Goal: Communication & Community: Answer question/provide support

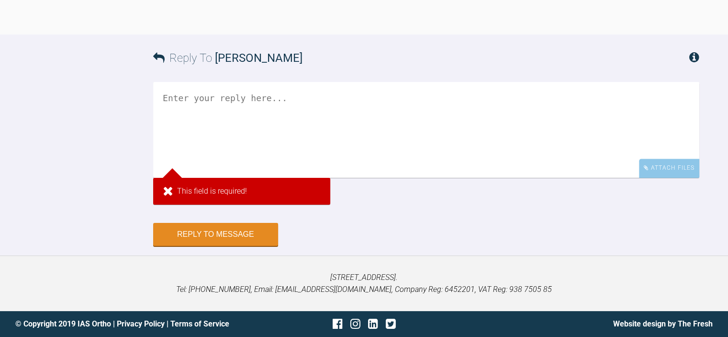
scroll to position [1060, 0]
click at [271, 126] on textarea at bounding box center [426, 130] width 546 height 96
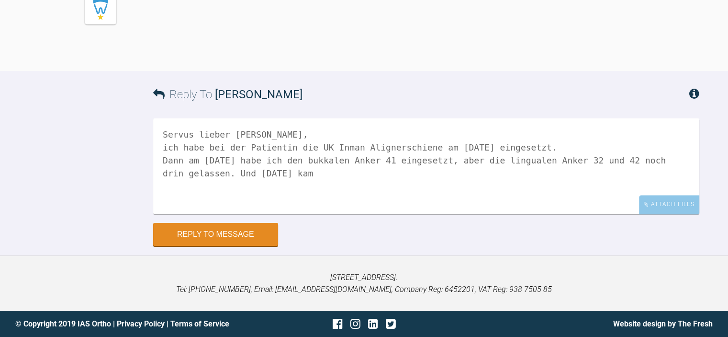
click at [282, 167] on textarea "Servus lieber [PERSON_NAME], ich habe bei der Patientin die UK Inman Alignersch…" at bounding box center [426, 166] width 546 height 96
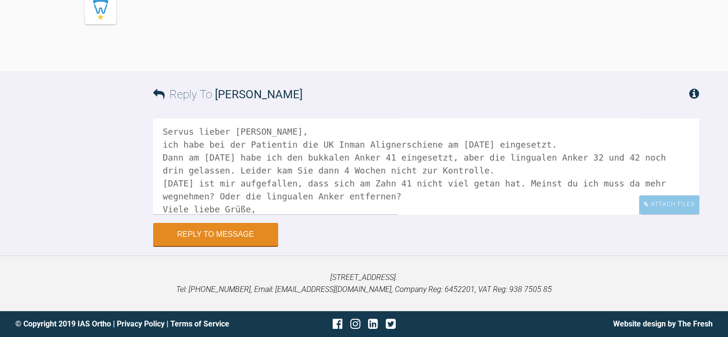
scroll to position [15, 0]
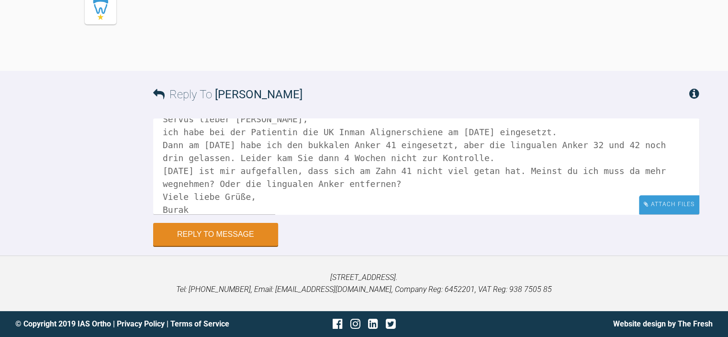
type textarea "Servus lieber [PERSON_NAME], ich habe bei der Patientin die UK Inman Alignersch…"
click at [674, 208] on div "Attach Files" at bounding box center [669, 204] width 60 height 19
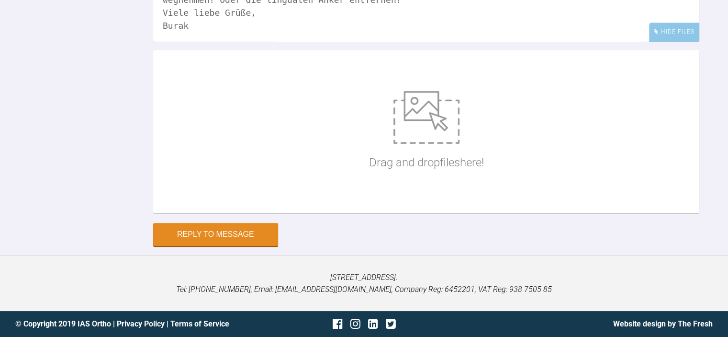
scroll to position [1196, 0]
click at [423, 102] on img at bounding box center [427, 117] width 66 height 53
type input "C:\fakepath\IMG_5278.JPG"
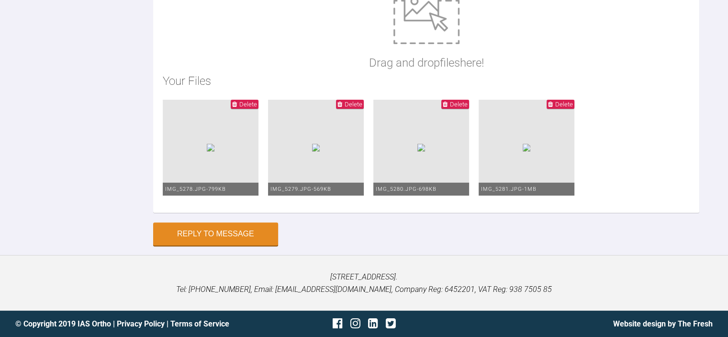
scroll to position [1053, 0]
drag, startPoint x: 283, startPoint y: 160, endPoint x: 86, endPoint y: 80, distance: 212.0
click at [86, 80] on div "Reply To [PERSON_NAME] Servus lieber [PERSON_NAME], ich habe bei der Patientin …" at bounding box center [364, 37] width 728 height 415
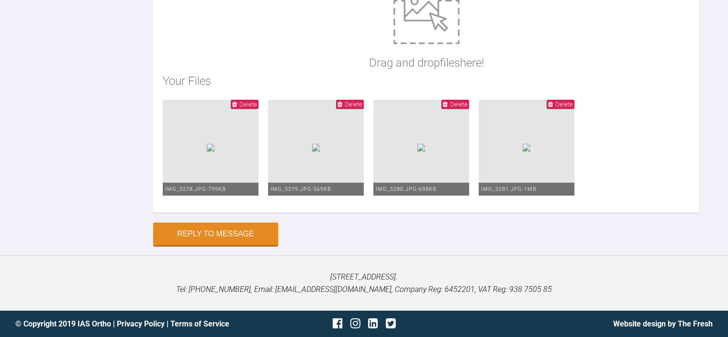
click at [202, 236] on button "Reply to Message" at bounding box center [215, 234] width 125 height 23
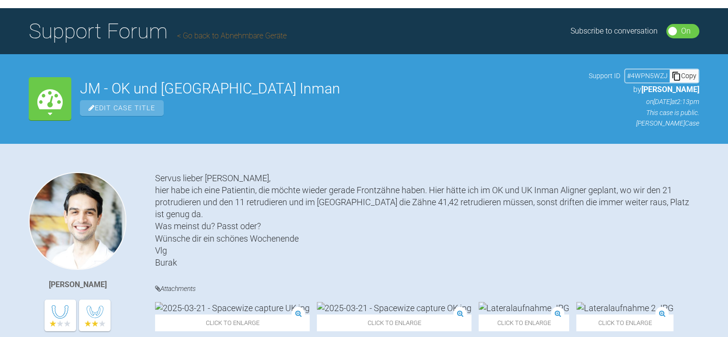
scroll to position [0, 0]
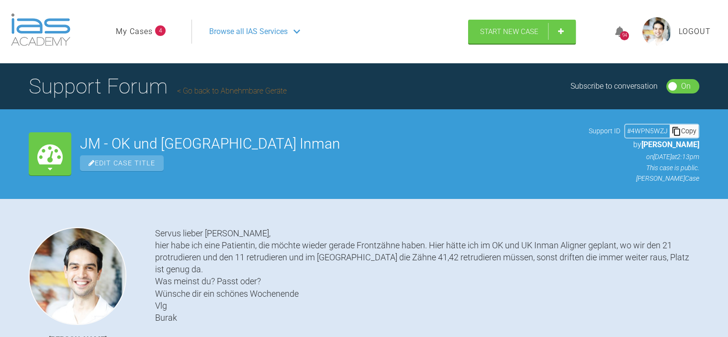
click at [653, 31] on img at bounding box center [657, 31] width 29 height 29
